Goal: Task Accomplishment & Management: Complete application form

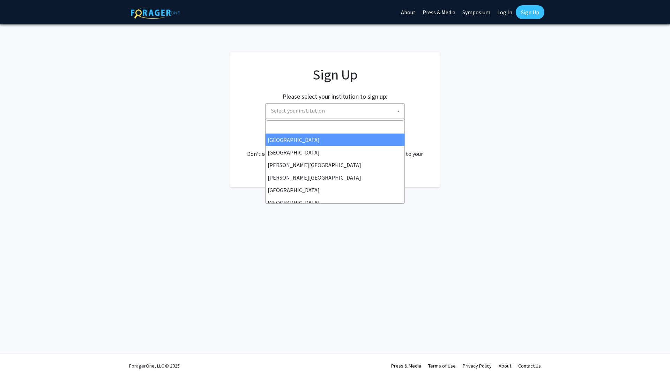
click at [326, 110] on span "Select your institution" at bounding box center [336, 111] width 136 height 14
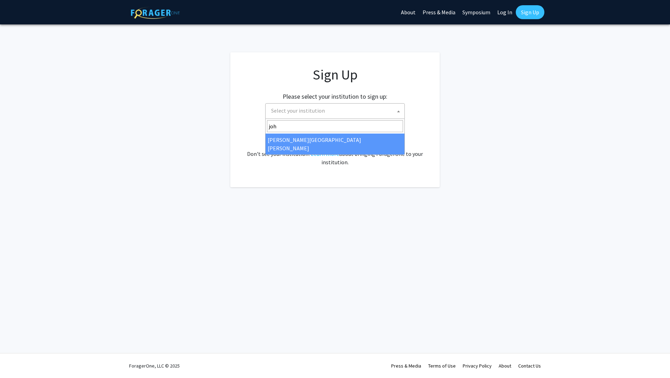
type input "[PERSON_NAME]"
select select "1"
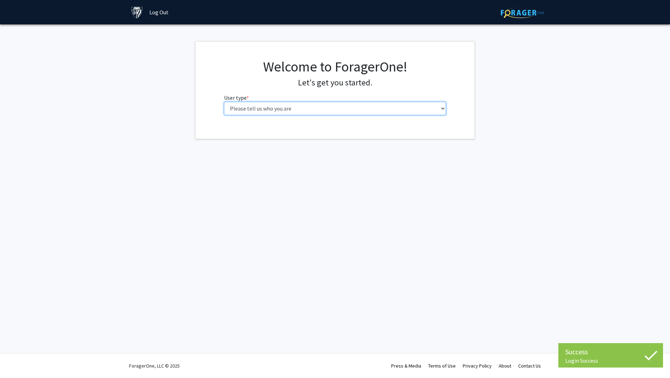
click at [224, 102] on select "Please tell us who you are Undergraduate Student Master's Student Doctoral Cand…" at bounding box center [335, 108] width 222 height 13
select select "2: masters"
click option "Master's Student" at bounding box center [0, 0] width 0 height 0
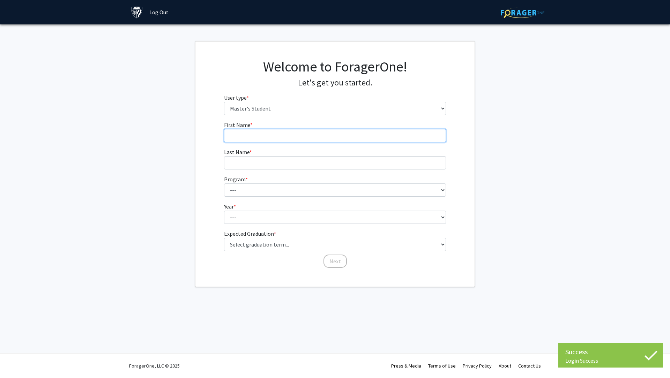
click at [271, 133] on input "First Name * required" at bounding box center [335, 135] width 222 height 13
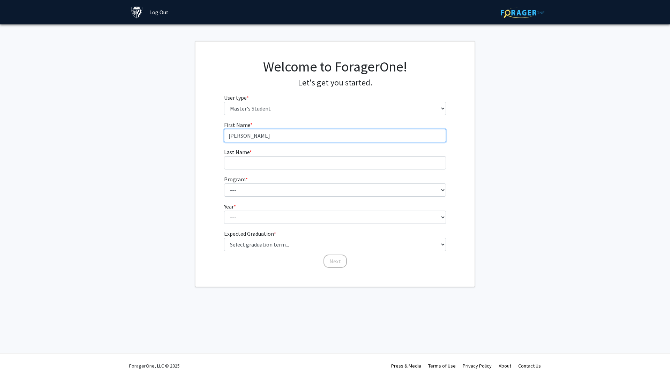
type input "[PERSON_NAME]"
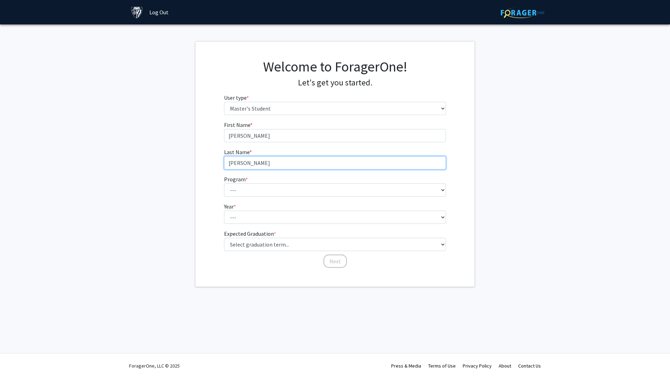
type input "[PERSON_NAME]"
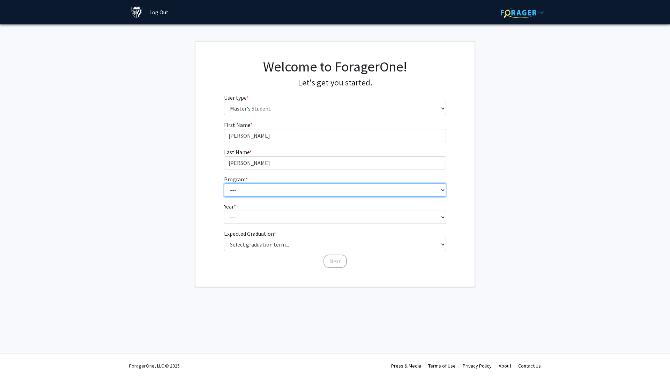
click at [224, 184] on select "--- Anatomy Education Applied and Computational Mathematics Applied Biomedical …" at bounding box center [335, 190] width 222 height 13
select select "39: 28"
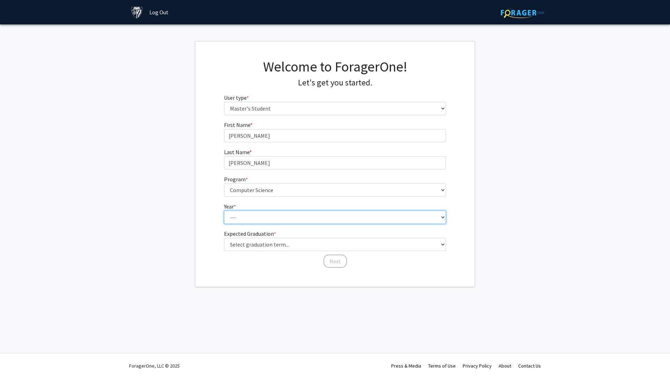
click at [224, 211] on select "--- First Year Second Year" at bounding box center [335, 217] width 222 height 13
select select "1: first_year"
click option "First Year" at bounding box center [0, 0] width 0 height 0
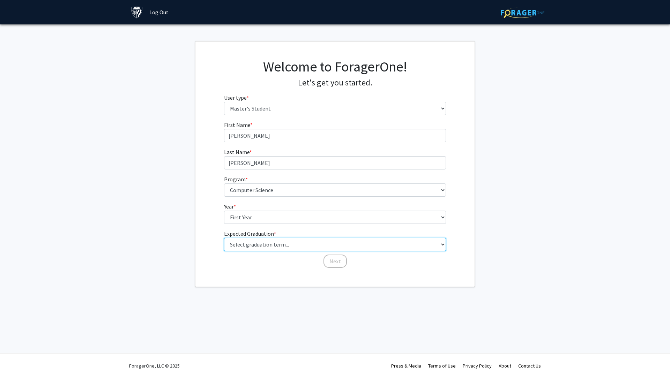
click at [224, 238] on select "Select graduation term... Spring 2025 Summer 2025 Fall 2025 Winter 2025 Spring …" at bounding box center [335, 244] width 222 height 13
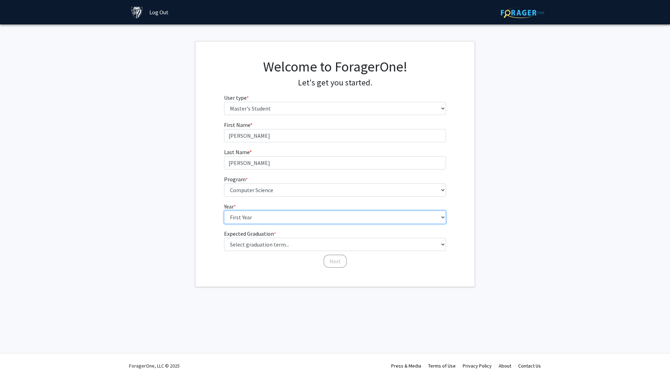
click at [224, 211] on select "--- First Year Second Year" at bounding box center [335, 217] width 222 height 13
click at [247, 219] on select "--- First Year Second Year" at bounding box center [335, 217] width 222 height 13
click at [508, 21] on link at bounding box center [523, 12] width 44 height 24
click at [154, 14] on link "Log Out" at bounding box center [159, 12] width 26 height 24
